Goal: Find specific page/section: Find specific page/section

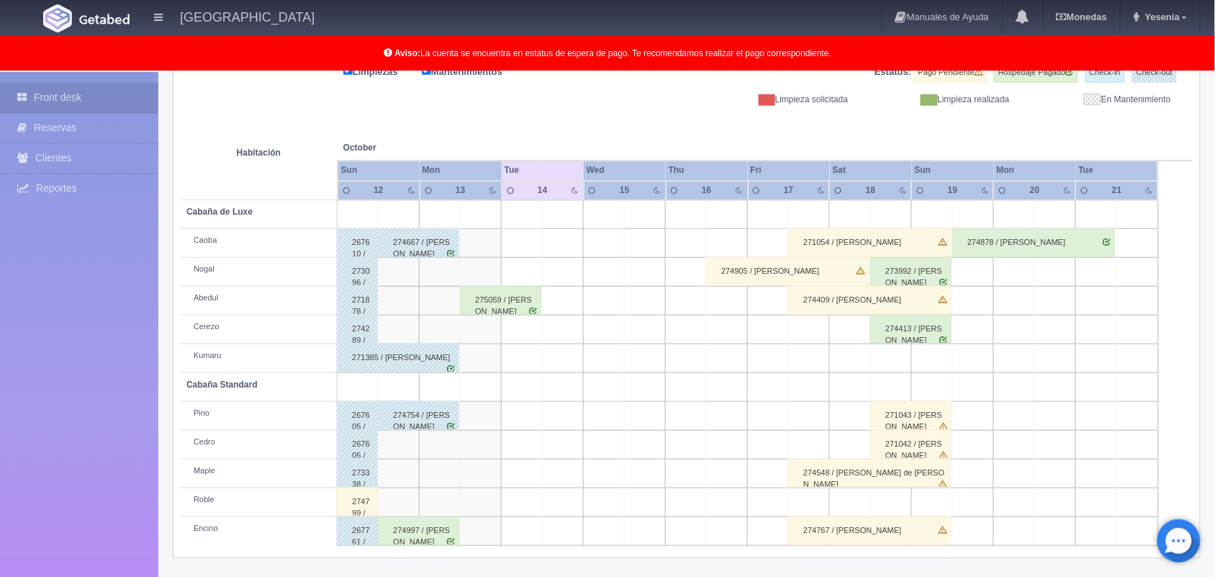
scroll to position [164, 0]
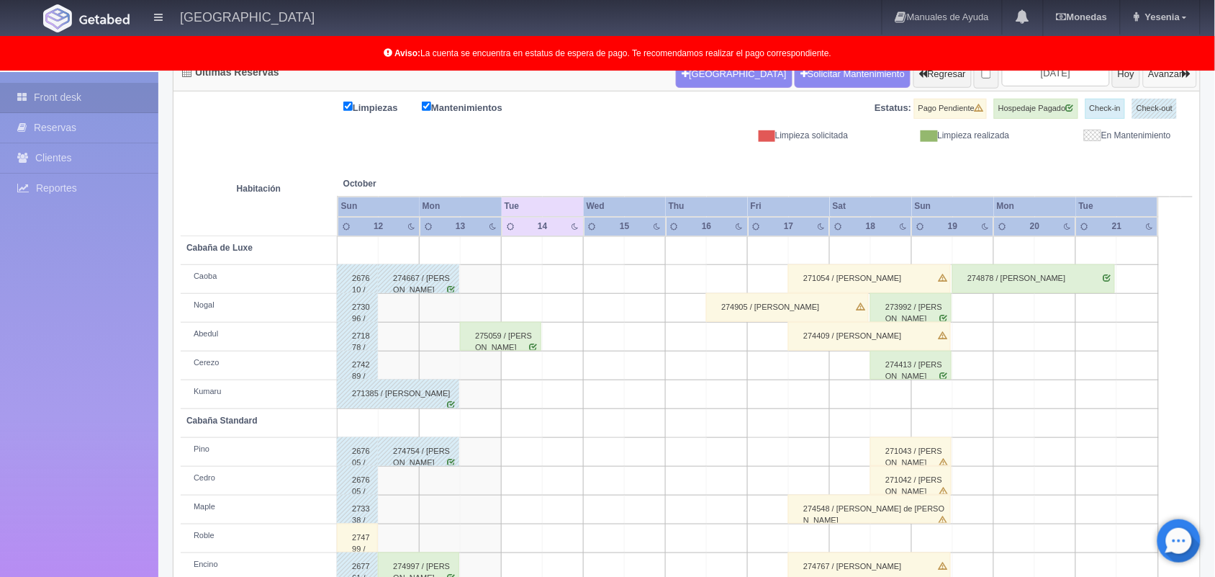
click at [1163, 73] on button "Avanzar" at bounding box center [1170, 73] width 54 height 27
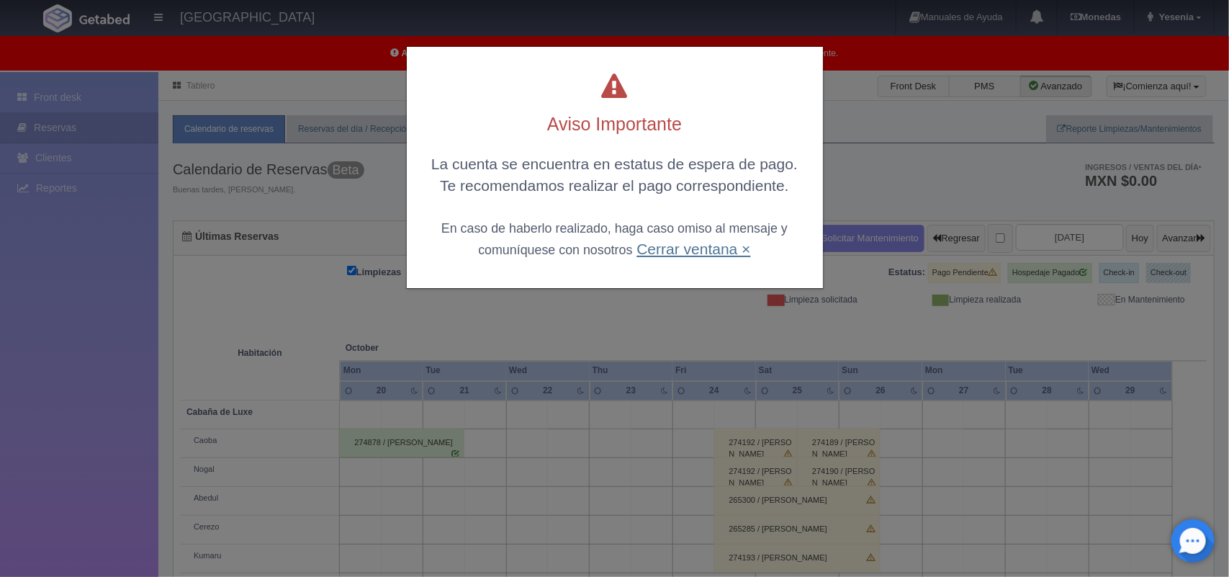
click at [689, 248] on link "Cerrar ventana ×" at bounding box center [693, 248] width 114 height 17
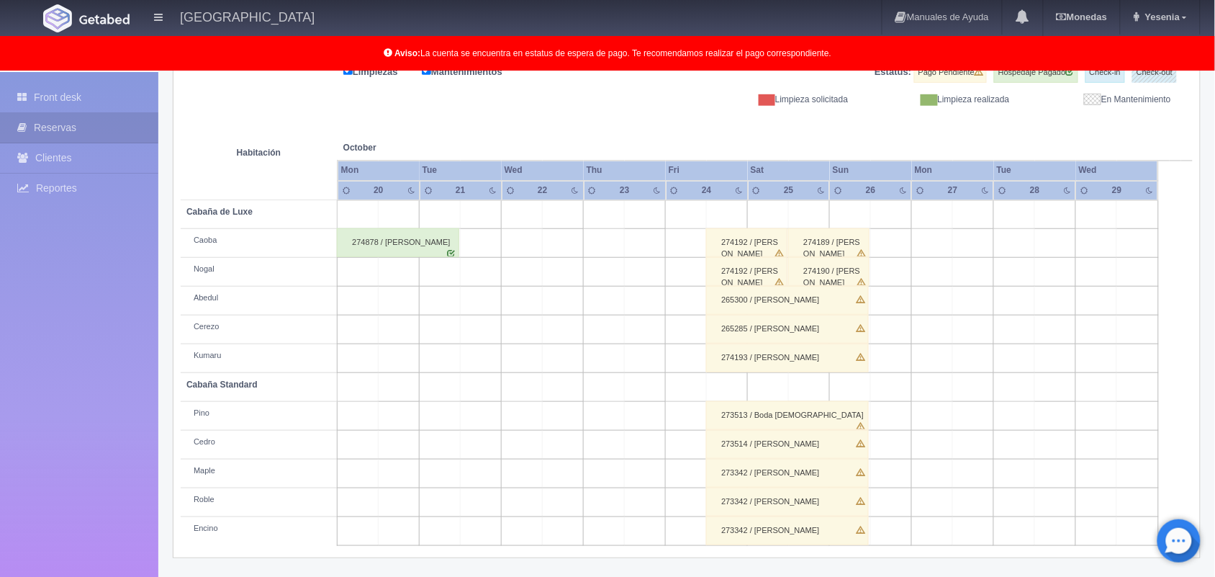
scroll to position [164, 0]
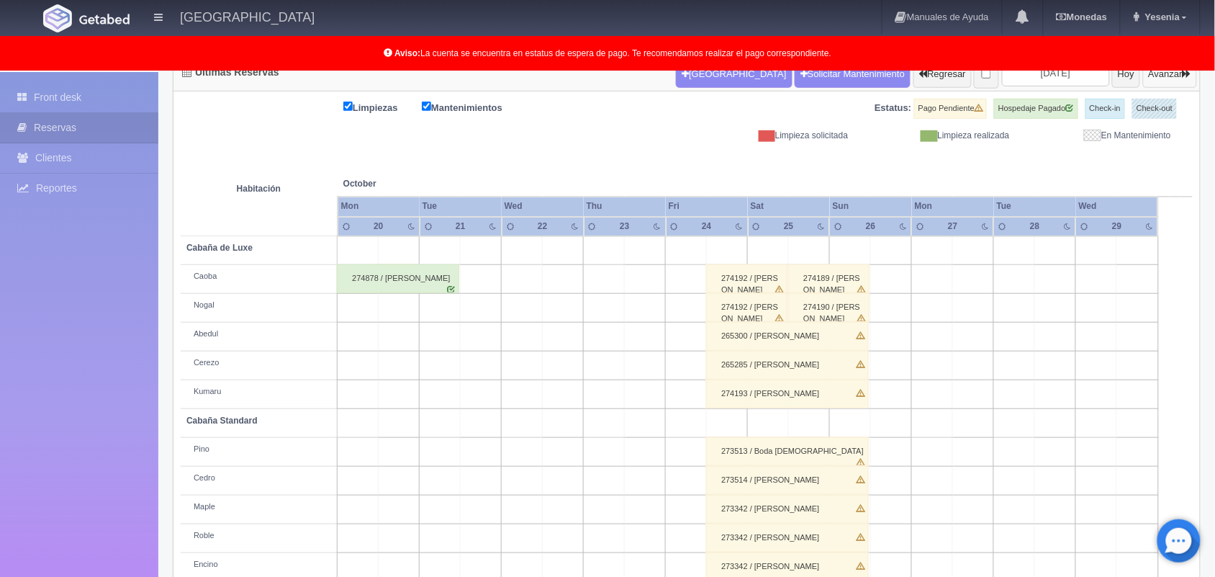
click at [1149, 83] on button "Avanzar" at bounding box center [1170, 73] width 54 height 27
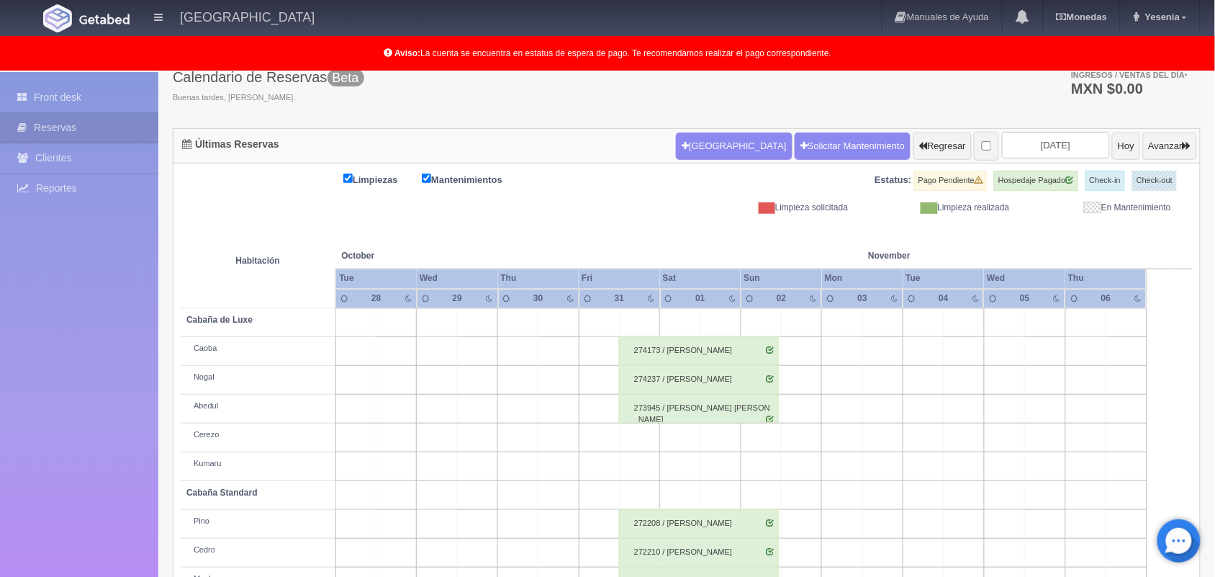
scroll to position [56, 0]
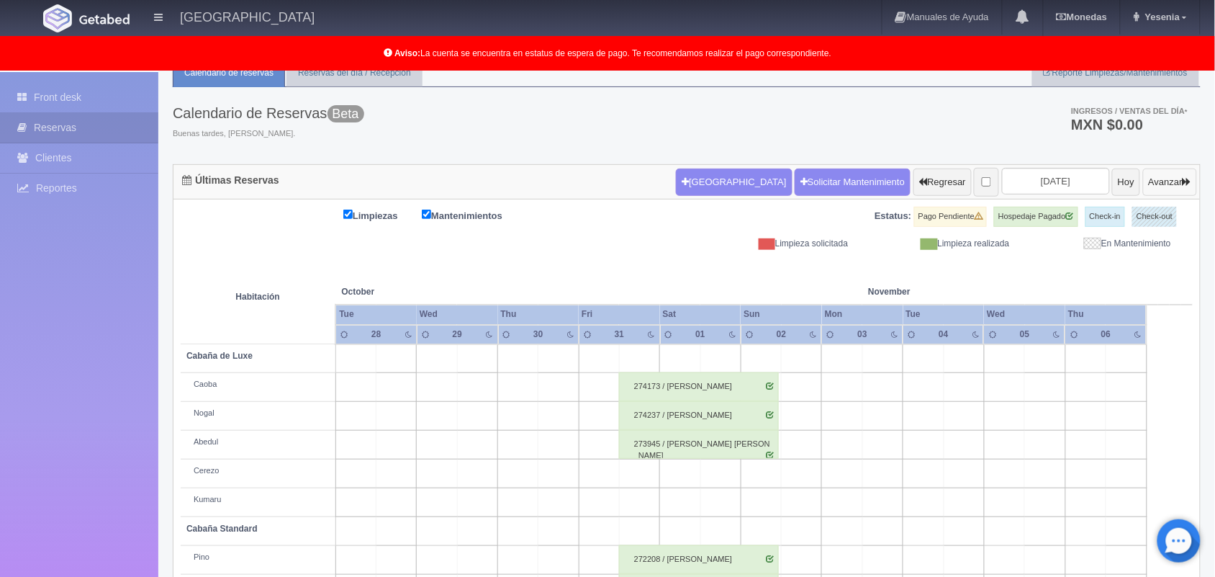
click at [1147, 182] on button "Avanzar" at bounding box center [1170, 181] width 54 height 27
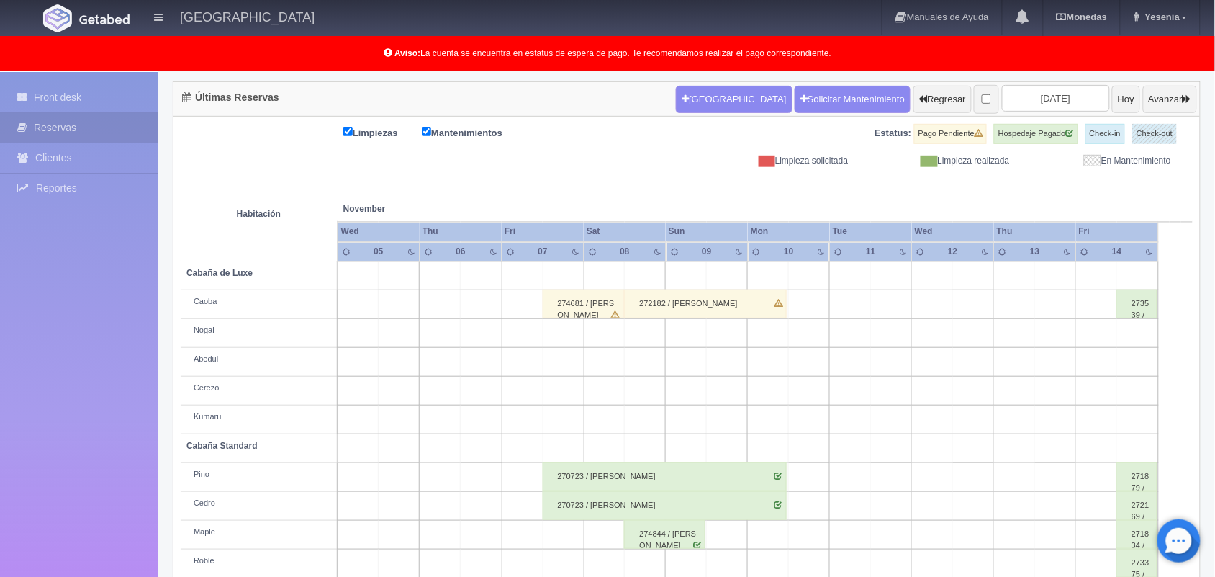
scroll to position [200, 0]
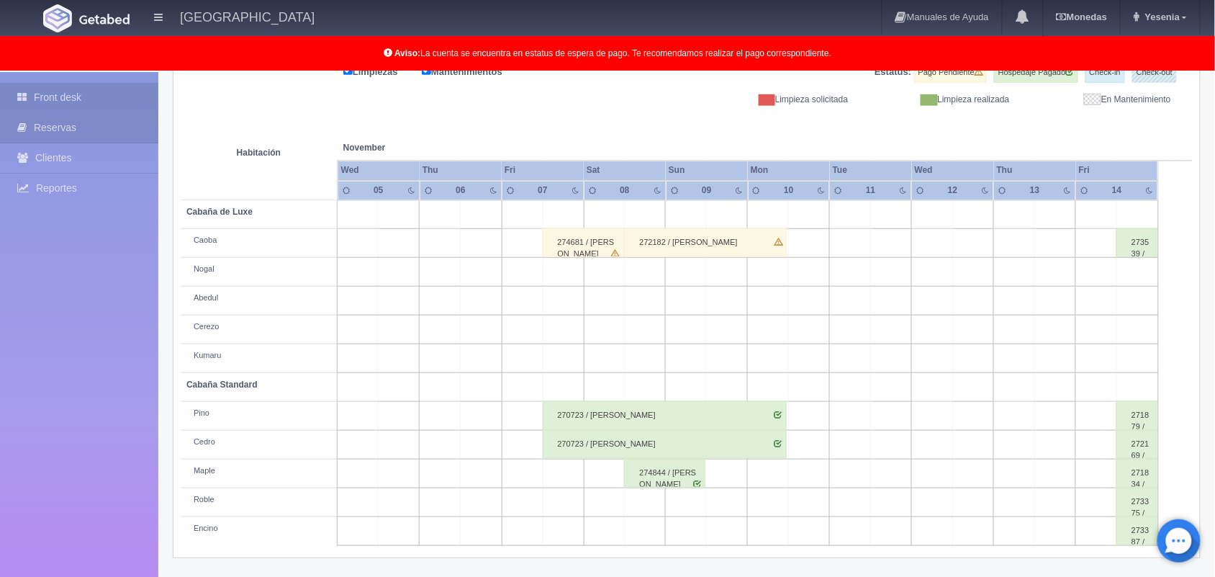
click at [99, 89] on link "Front desk" at bounding box center [79, 98] width 158 height 30
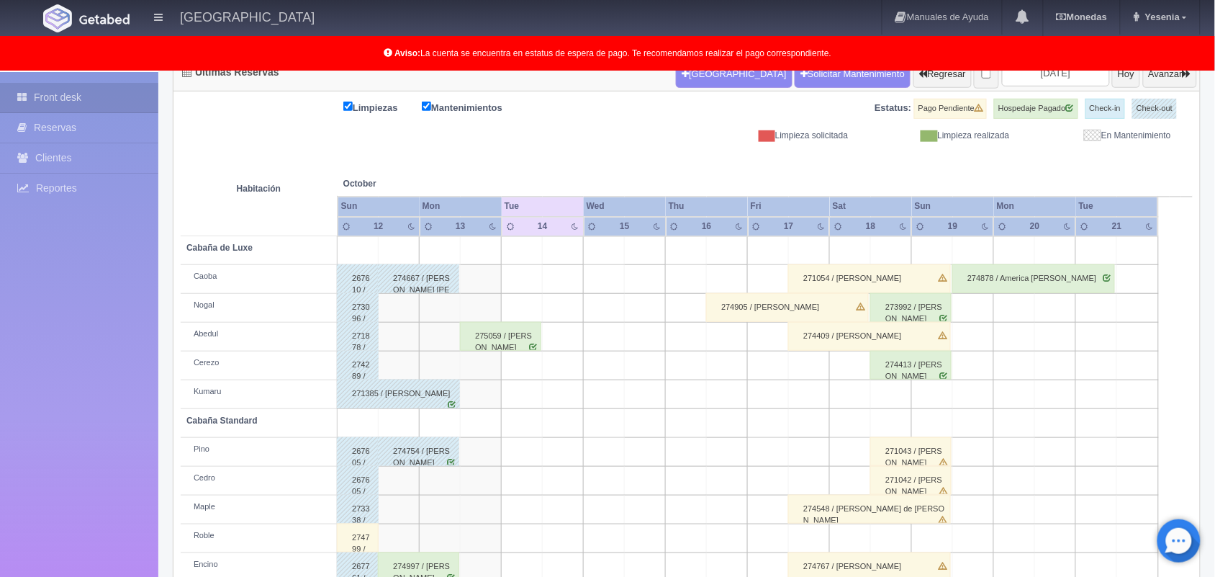
scroll to position [128, 0]
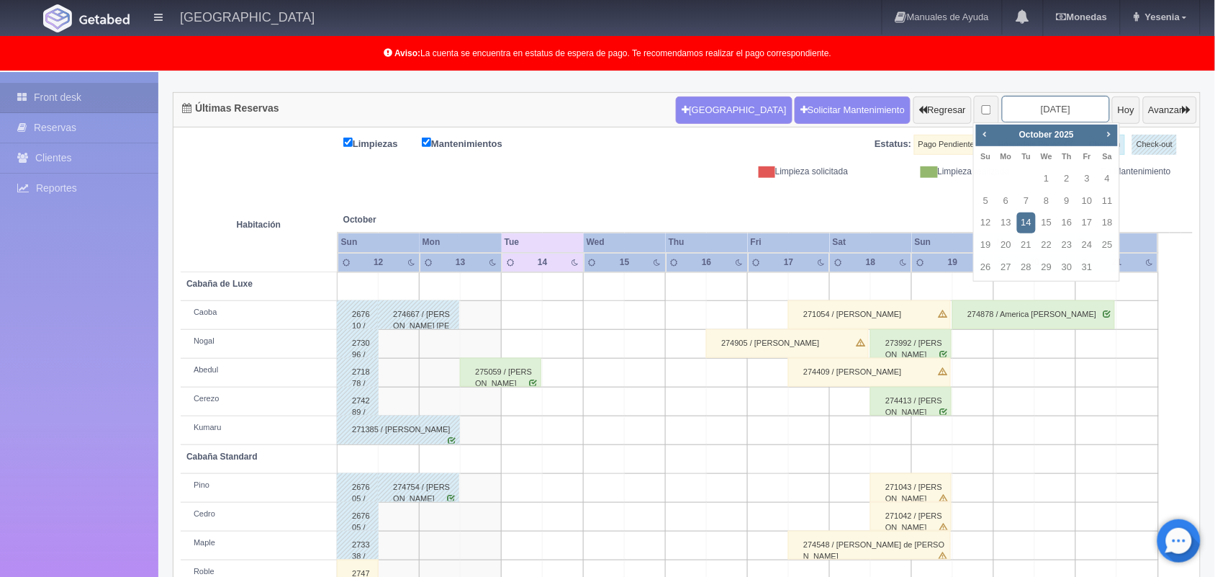
click at [1032, 108] on input "2025-10-14" at bounding box center [1056, 109] width 108 height 27
click at [1106, 221] on link "18" at bounding box center [1107, 222] width 19 height 21
type input "[DATE]"
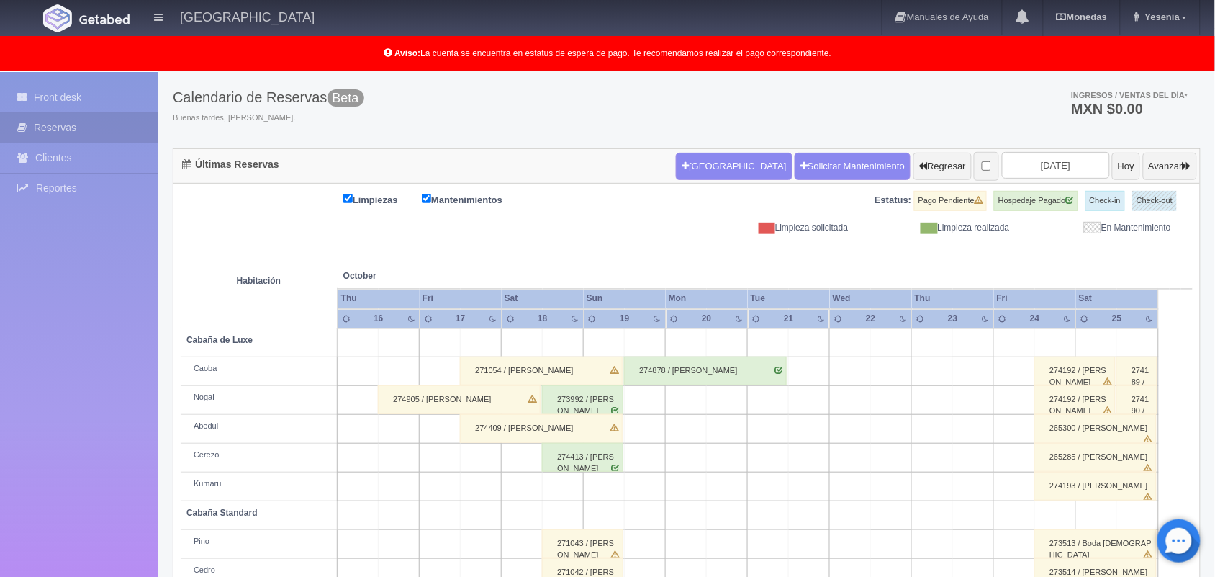
scroll to position [200, 0]
